Goal: Task Accomplishment & Management: Complete application form

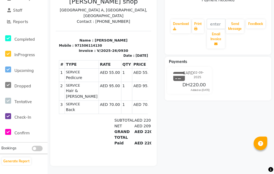
scroll to position [29, 0]
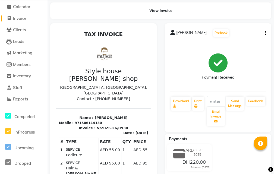
click at [19, 20] on span "Invoice" at bounding box center [19, 18] width 13 height 5
select select "service"
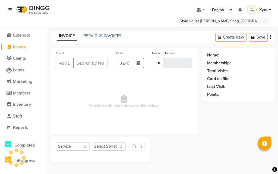
type input "0931"
select select "8421"
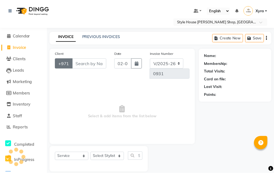
scroll to position [7, 0]
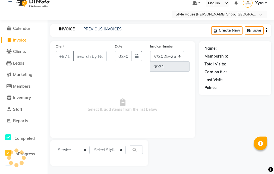
click at [85, 54] on input "Client" at bounding box center [90, 56] width 34 height 10
type input "525514789"
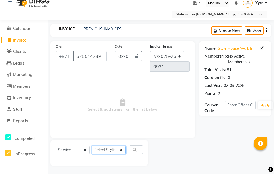
click at [116, 151] on select "Select Stylist [PERSON_NAME] ABDELHANIN [PERSON_NAME] [PERSON_NAME] [PERSON_NAM…" at bounding box center [109, 150] width 34 height 8
select select "83270"
click at [92, 146] on select "Select Stylist [PERSON_NAME] ABDELHANIN [PERSON_NAME] [PERSON_NAME] [PERSON_NAM…" at bounding box center [109, 150] width 34 height 8
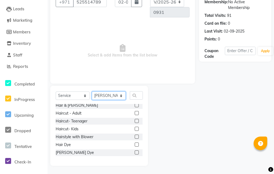
scroll to position [0, 0]
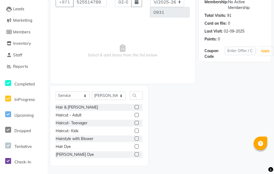
click at [135, 108] on label at bounding box center [137, 107] width 4 height 4
click at [135, 108] on input "checkbox" at bounding box center [137, 108] width 4 height 4
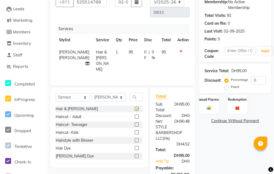
checkbox input "false"
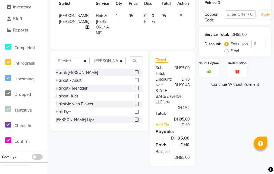
scroll to position [102, 0]
click at [214, 64] on div "Manual Payment" at bounding box center [209, 68] width 21 height 20
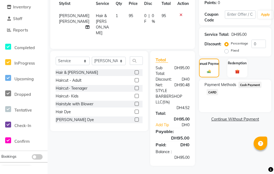
click at [212, 90] on span "CARD" at bounding box center [213, 92] width 12 height 6
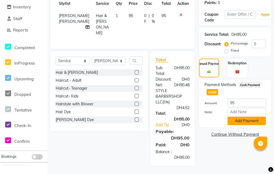
click at [244, 117] on button "Add Payment" at bounding box center [247, 121] width 38 height 8
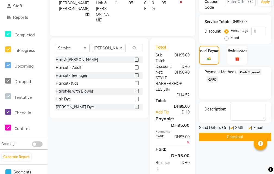
scroll to position [125, 0]
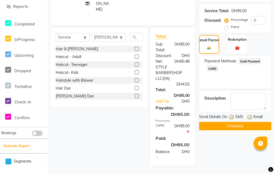
click at [238, 122] on button "Checkout" at bounding box center [235, 126] width 72 height 8
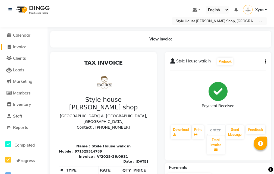
click at [25, 49] on span "Invoice" at bounding box center [19, 46] width 13 height 5
select select "service"
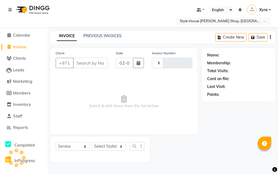
type input "0932"
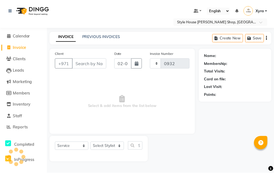
scroll to position [7, 0]
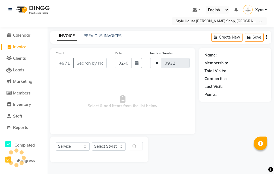
select select "8421"
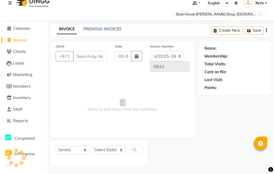
click at [89, 58] on input "Client" at bounding box center [90, 56] width 34 height 10
type input "525514789"
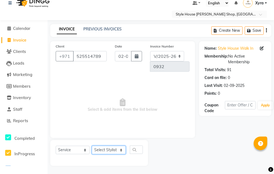
click at [123, 151] on select "Select Stylist [PERSON_NAME] ABDELHANIN [PERSON_NAME] [PERSON_NAME] [PERSON_NAM…" at bounding box center [109, 150] width 34 height 8
select select "83273"
click at [92, 146] on select "Select Stylist [PERSON_NAME] ABDELHANIN [PERSON_NAME] [PERSON_NAME] [PERSON_NAM…" at bounding box center [109, 150] width 34 height 8
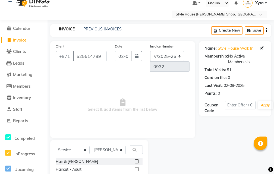
click at [135, 161] on label at bounding box center [137, 162] width 4 height 4
click at [135, 161] on input "checkbox" at bounding box center [137, 162] width 4 height 4
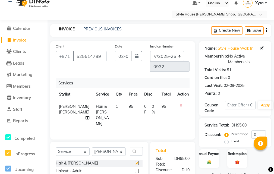
checkbox input "false"
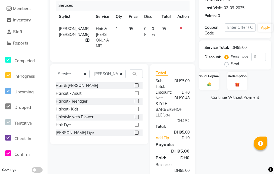
scroll to position [113, 0]
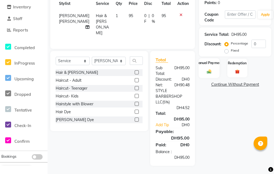
click at [213, 58] on div "Manual Payment" at bounding box center [209, 68] width 21 height 20
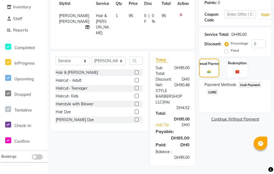
click at [250, 82] on span "Cash Payment" at bounding box center [250, 85] width 23 height 6
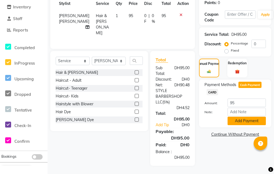
click at [249, 117] on button "Add Payment" at bounding box center [247, 121] width 38 height 8
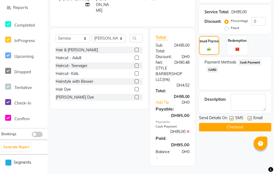
scroll to position [136, 0]
click at [237, 123] on button "Checkout" at bounding box center [235, 127] width 72 height 8
click at [237, 123] on div "Checkout" at bounding box center [235, 127] width 72 height 8
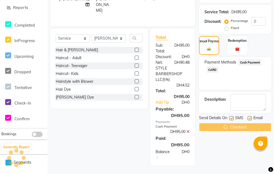
click at [237, 123] on div "Checkout" at bounding box center [235, 127] width 72 height 8
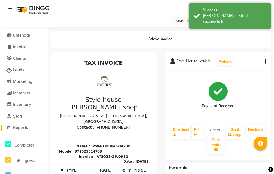
click at [27, 128] on span "Reports" at bounding box center [20, 127] width 15 height 5
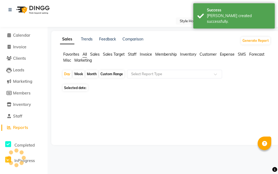
click at [27, 128] on span "Reports" at bounding box center [20, 127] width 15 height 5
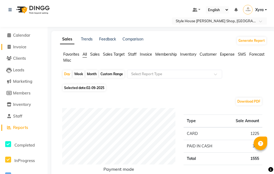
click at [30, 45] on link "Invoice" at bounding box center [23, 47] width 45 height 6
select select "service"
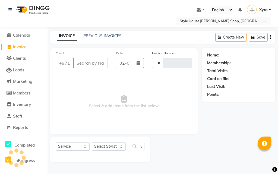
type input "0933"
select select "8421"
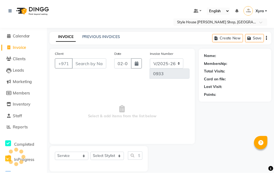
scroll to position [7, 0]
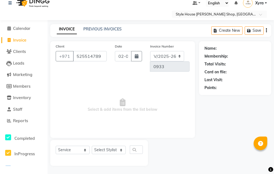
type input "525514789"
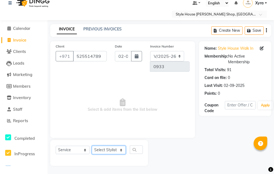
click at [112, 150] on select "Select Stylist [PERSON_NAME] ABDELHANIN [PERSON_NAME] [PERSON_NAME] [PERSON_NAM…" at bounding box center [109, 150] width 34 height 8
select select "83272"
click at [92, 146] on select "Select Stylist [PERSON_NAME] ABDELHANIN [PERSON_NAME] [PERSON_NAME] [PERSON_NAM…" at bounding box center [109, 150] width 34 height 8
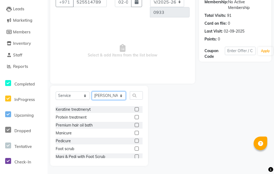
scroll to position [84, 0]
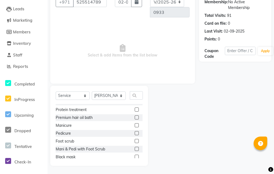
click at [135, 125] on label at bounding box center [137, 125] width 4 height 4
click at [135, 125] on input "checkbox" at bounding box center [137, 126] width 4 height 4
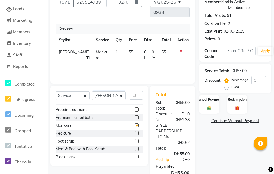
checkbox input "false"
click at [135, 133] on label at bounding box center [137, 133] width 4 height 4
click at [135, 133] on input "checkbox" at bounding box center [137, 134] width 4 height 4
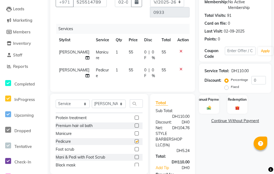
checkbox input "false"
click at [207, 109] on img at bounding box center [209, 107] width 7 height 5
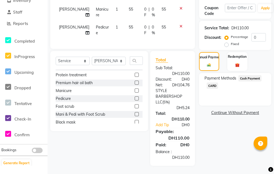
scroll to position [120, 0]
click at [212, 83] on span "CARD" at bounding box center [213, 86] width 12 height 6
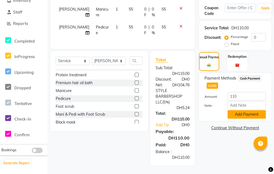
click at [245, 110] on button "Add Payment" at bounding box center [247, 114] width 38 height 8
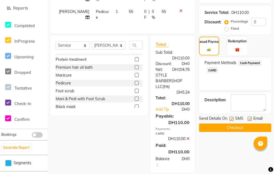
click at [240, 131] on button "Checkout" at bounding box center [235, 128] width 72 height 8
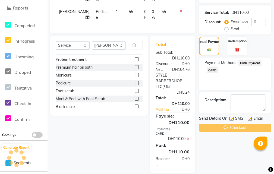
click at [240, 129] on div "Checkout" at bounding box center [235, 128] width 72 height 8
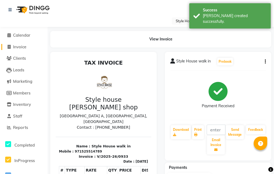
click at [18, 46] on span "Invoice" at bounding box center [19, 46] width 13 height 5
select select "service"
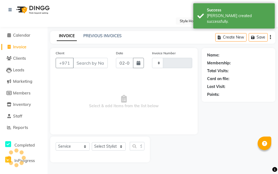
type input "0934"
select select "8421"
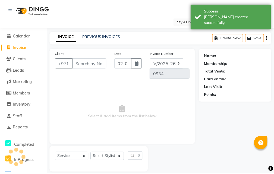
scroll to position [7, 0]
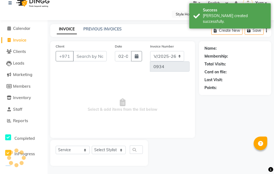
click at [91, 57] on input "Client" at bounding box center [90, 56] width 34 height 10
type input "525514789"
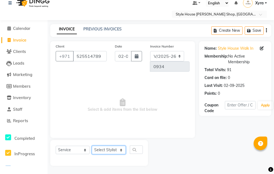
click at [109, 149] on select "Select Stylist [PERSON_NAME] ABDELHANIN [PERSON_NAME] [PERSON_NAME] [PERSON_NAM…" at bounding box center [109, 150] width 34 height 8
click at [118, 151] on select "Select Stylist [PERSON_NAME] ABDELHANIN [PERSON_NAME] [PERSON_NAME] [PERSON_NAM…" at bounding box center [109, 150] width 34 height 8
select select "83270"
click at [92, 146] on select "Select Stylist [PERSON_NAME] ABDELHANIN [PERSON_NAME] [PERSON_NAME] [PERSON_NAM…" at bounding box center [109, 150] width 34 height 8
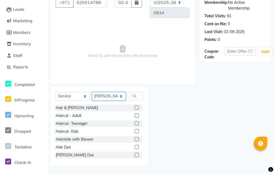
scroll to position [61, 0]
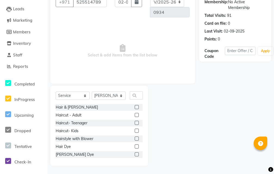
click at [135, 114] on label at bounding box center [137, 115] width 4 height 4
click at [135, 114] on input "checkbox" at bounding box center [137, 116] width 4 height 4
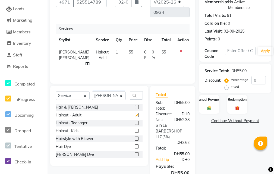
checkbox input "false"
click at [211, 109] on img at bounding box center [209, 107] width 7 height 5
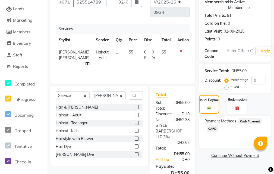
click at [214, 129] on span "CARD" at bounding box center [213, 129] width 12 height 6
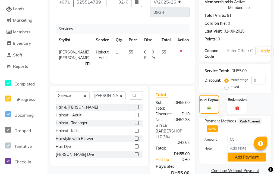
click at [239, 158] on button "Add Payment" at bounding box center [247, 157] width 38 height 8
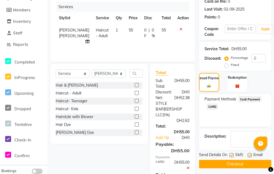
scroll to position [125, 0]
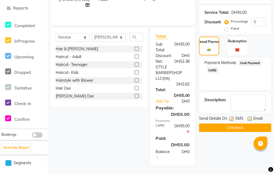
click at [231, 124] on button "Checkout" at bounding box center [235, 128] width 72 height 8
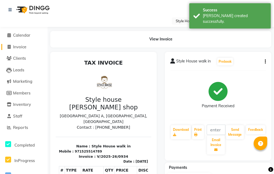
click at [23, 45] on span "Invoice" at bounding box center [19, 46] width 13 height 5
select select "service"
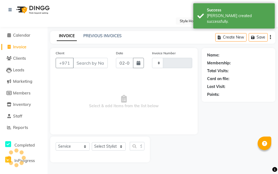
type input "0935"
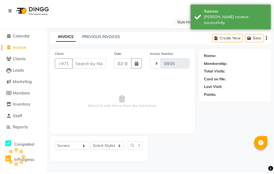
scroll to position [7, 0]
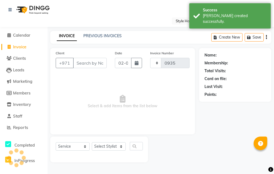
select select "8421"
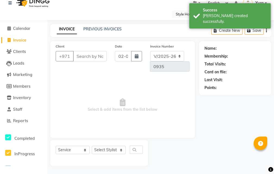
click at [87, 56] on input "Client" at bounding box center [90, 56] width 34 height 10
type input "525514789"
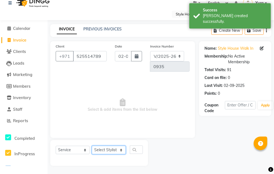
click at [119, 149] on select "Select Stylist [PERSON_NAME] ABDELHANIN [PERSON_NAME] [PERSON_NAME] [PERSON_NAM…" at bounding box center [109, 150] width 34 height 8
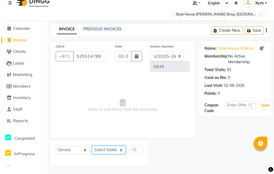
select select "83273"
click at [92, 146] on select "Select Stylist [PERSON_NAME] ABDELHANIN [PERSON_NAME] [PERSON_NAME] [PERSON_NAM…" at bounding box center [109, 150] width 34 height 8
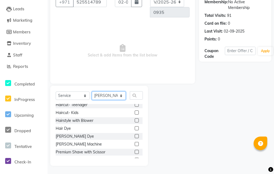
scroll to position [25, 0]
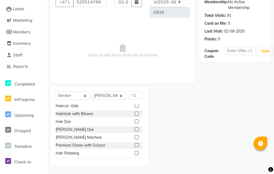
click at [135, 137] on label at bounding box center [137, 137] width 4 height 4
click at [135, 137] on input "checkbox" at bounding box center [137, 138] width 4 height 4
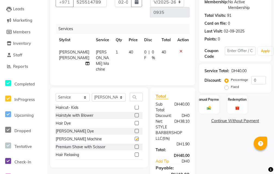
checkbox input "false"
click at [180, 50] on icon at bounding box center [181, 51] width 3 height 4
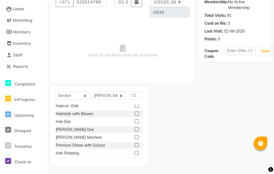
click at [135, 130] on label at bounding box center [137, 130] width 4 height 4
click at [135, 130] on input "checkbox" at bounding box center [137, 130] width 4 height 4
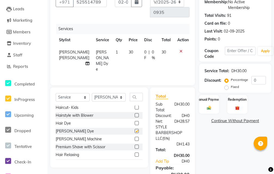
checkbox input "false"
click at [209, 105] on div "Manual Payment" at bounding box center [209, 105] width 21 height 20
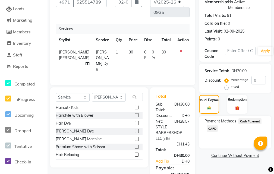
click at [212, 130] on span "CARD" at bounding box center [213, 129] width 12 height 6
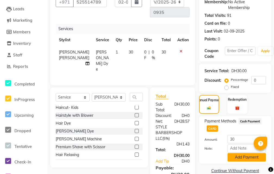
click at [244, 156] on button "Add Payment" at bounding box center [247, 157] width 38 height 8
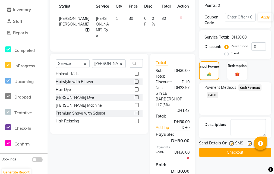
scroll to position [137, 0]
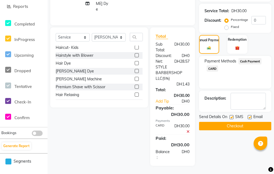
click at [243, 122] on button "Checkout" at bounding box center [235, 126] width 72 height 8
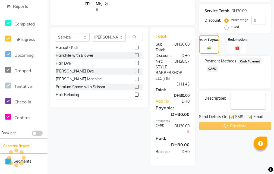
click at [243, 122] on div "Checkout" at bounding box center [235, 126] width 72 height 8
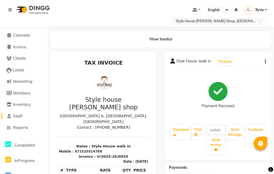
click at [22, 117] on span "Staff" at bounding box center [17, 116] width 9 height 5
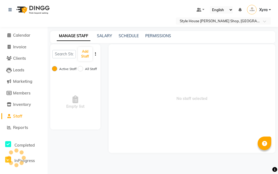
click at [23, 114] on ul "Calendar Invoice Clients Leads Marketing Members Inventory Staff Reports Comple…" at bounding box center [24, 168] width 48 height 276
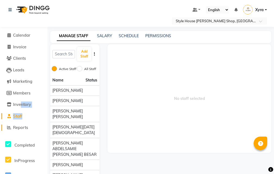
click at [26, 127] on span "Reports" at bounding box center [20, 127] width 15 height 5
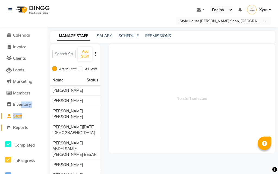
click at [25, 126] on span "Reports" at bounding box center [20, 127] width 15 height 5
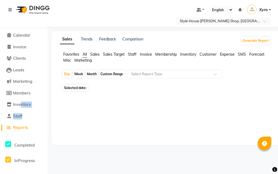
click at [25, 126] on span "Reports" at bounding box center [20, 127] width 15 height 5
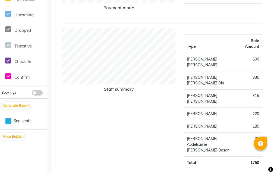
scroll to position [163, 0]
